Goal: Check status: Check status

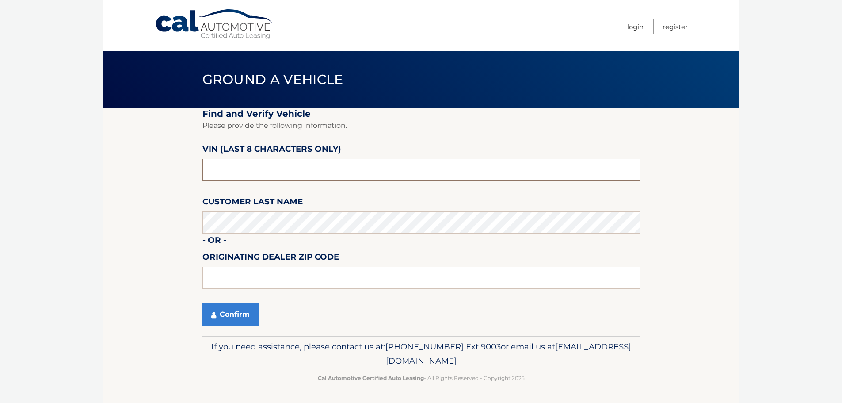
paste input "PC501133"
type input "PC501133"
click at [242, 304] on button "Confirm" at bounding box center [230, 314] width 57 height 22
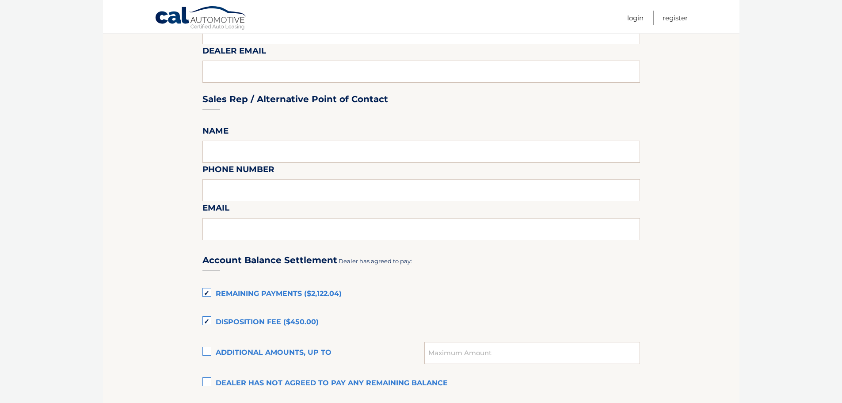
scroll to position [486, 0]
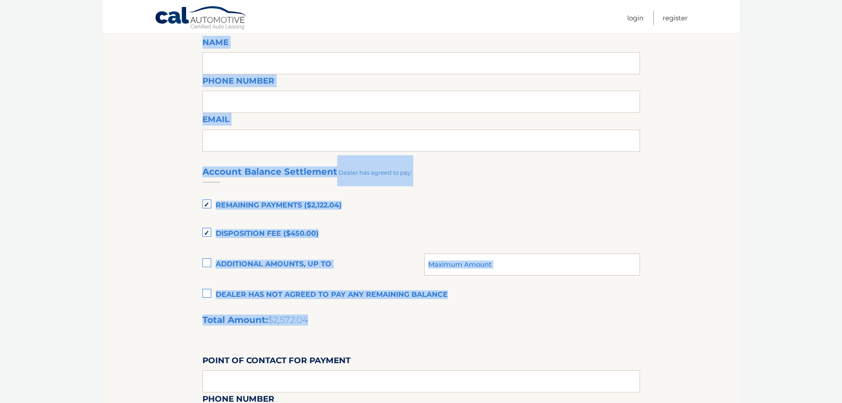
drag, startPoint x: 316, startPoint y: 319, endPoint x: 166, endPoint y: 213, distance: 183.4
click at [166, 213] on section "Maturity Date: 01/29/2026 Or, click here to be directed to a quote for dealer p…" at bounding box center [421, 106] width 637 height 969
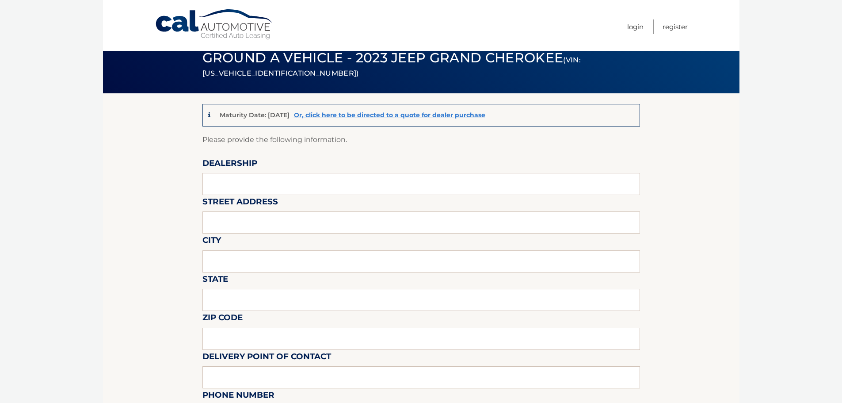
scroll to position [0, 0]
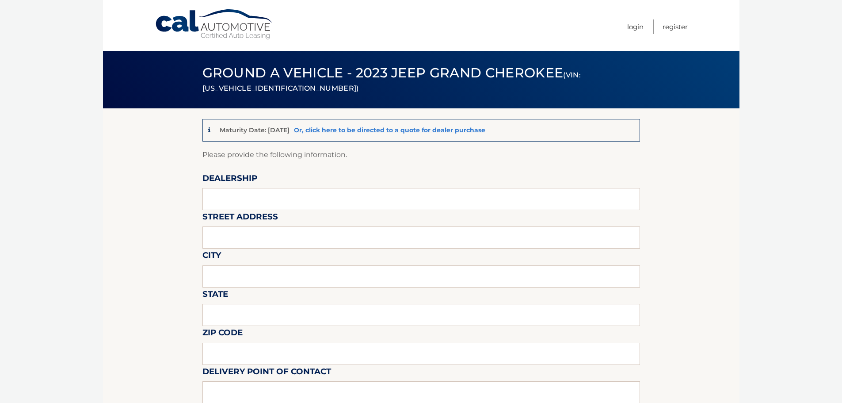
click at [210, 20] on link "Cal Automotive" at bounding box center [214, 24] width 119 height 31
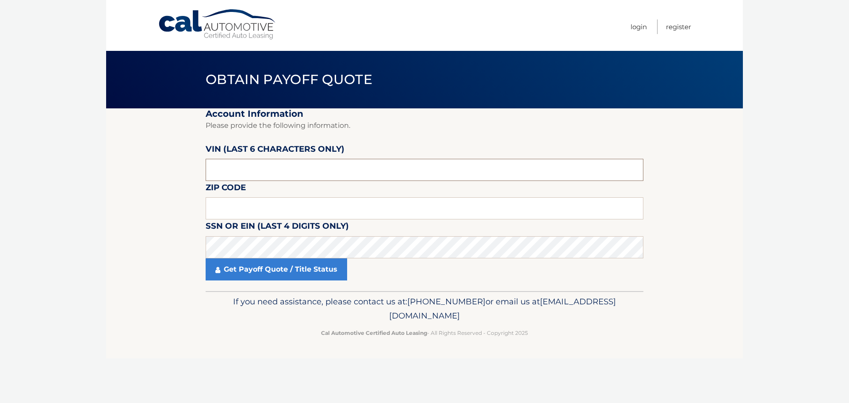
click at [263, 170] on input "text" at bounding box center [425, 170] width 438 height 22
type input "501133"
type input "08837"
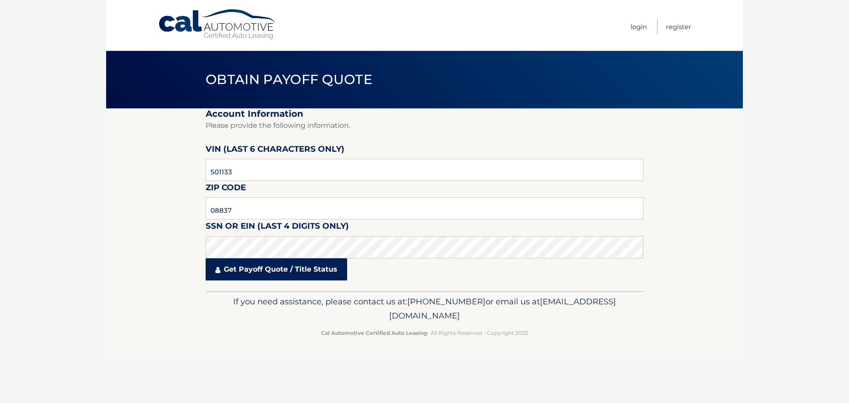
click at [273, 272] on link "Get Payoff Quote / Title Status" at bounding box center [276, 269] width 141 height 22
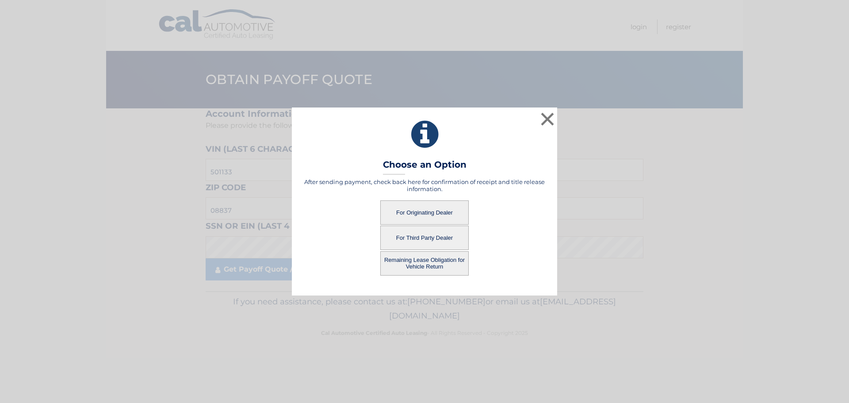
click at [436, 216] on button "For Originating Dealer" at bounding box center [424, 212] width 88 height 24
click at [415, 208] on button "For Originating Dealer" at bounding box center [424, 212] width 88 height 24
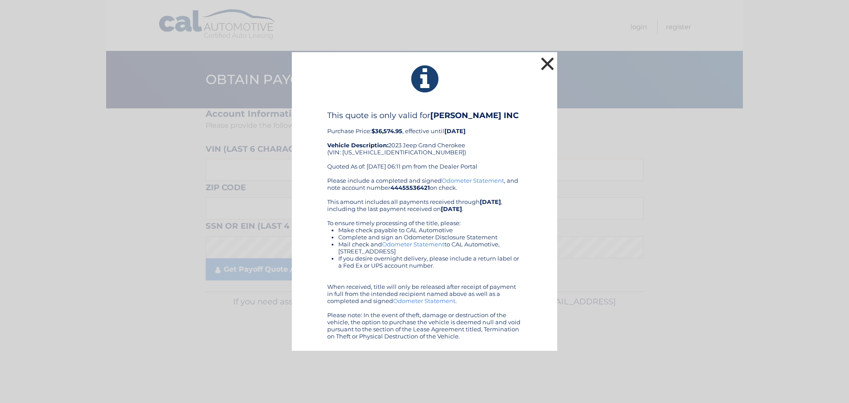
click at [545, 67] on button "×" at bounding box center [547, 64] width 18 height 18
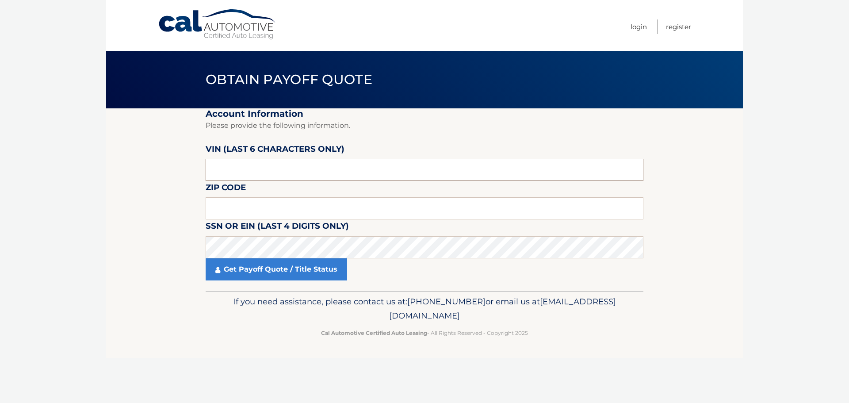
click at [251, 168] on input "text" at bounding box center [425, 170] width 438 height 22
click at [216, 161] on input "text" at bounding box center [425, 170] width 438 height 22
type input "501133"
type input "08837"
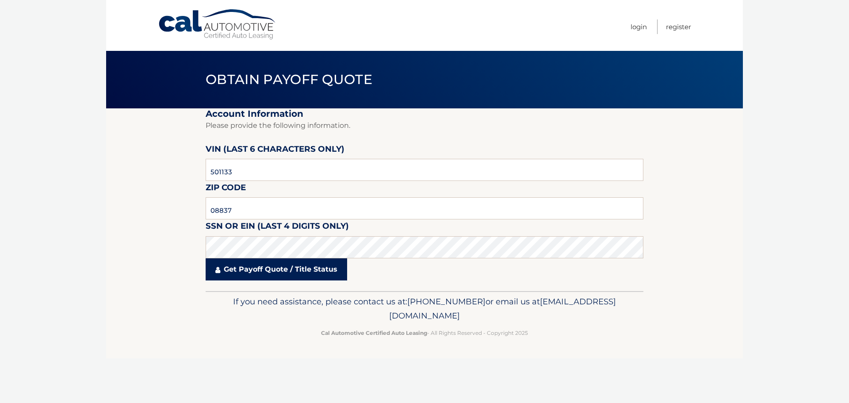
click at [277, 264] on link "Get Payoff Quote / Title Status" at bounding box center [276, 269] width 141 height 22
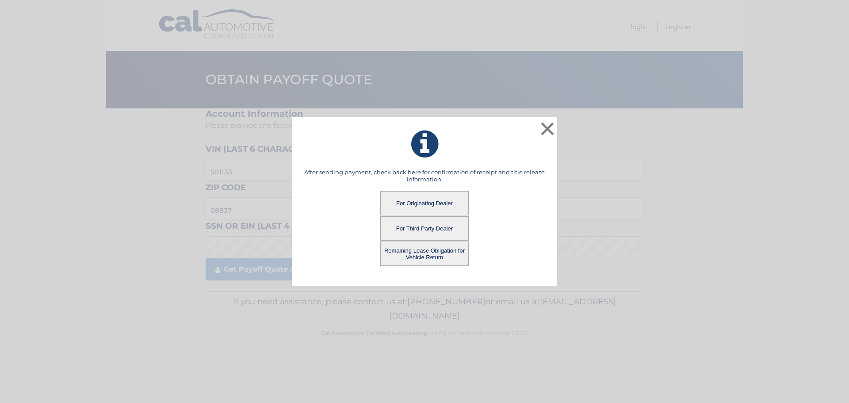
click at [404, 249] on button "Remaining Lease Obligation for Vehicle Return" at bounding box center [424, 253] width 88 height 24
click at [428, 249] on button "Remaining Lease Obligation for Vehicle Return" at bounding box center [424, 253] width 88 height 24
